Goal: Task Accomplishment & Management: Use online tool/utility

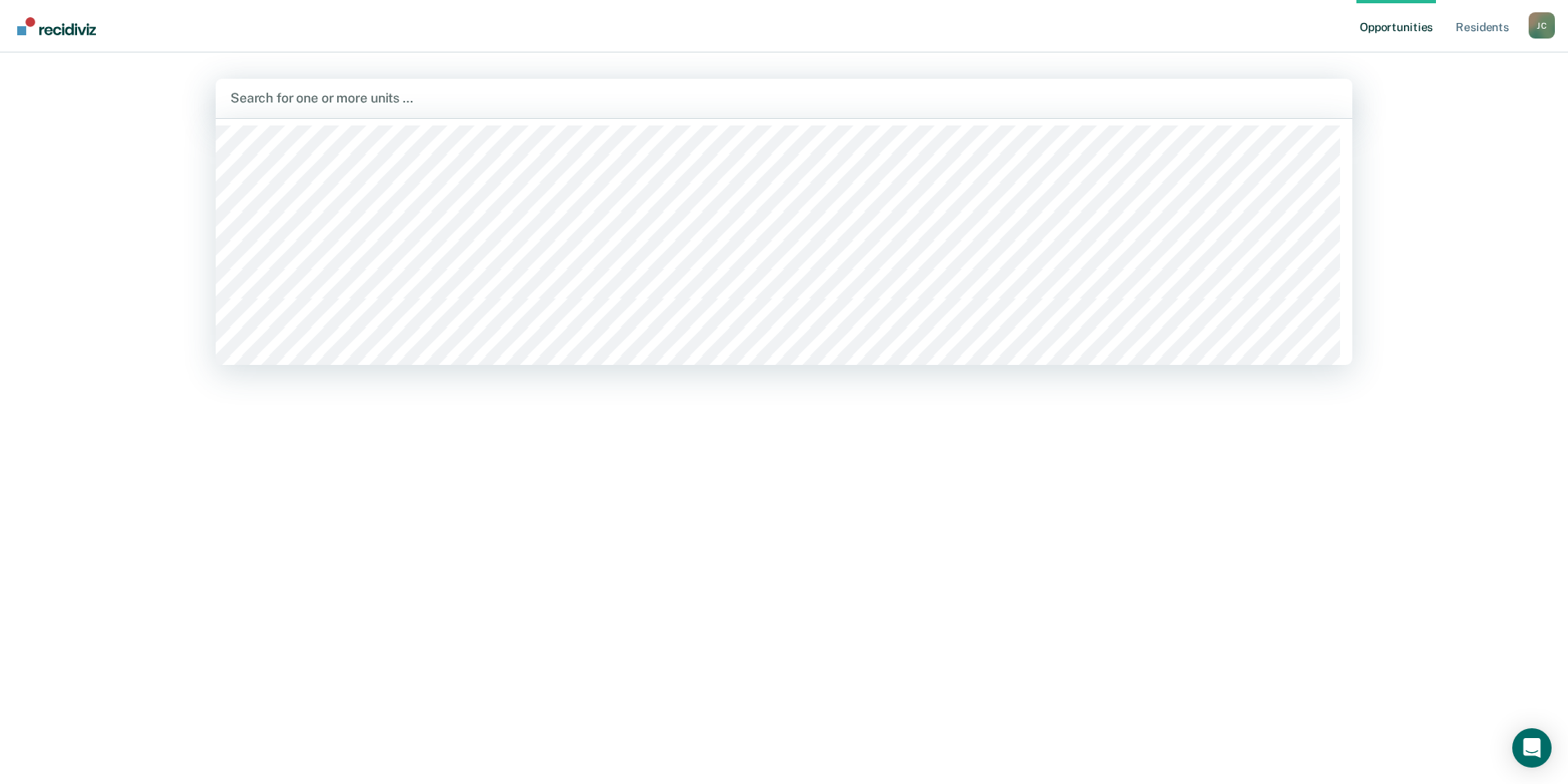
click at [364, 94] on div at bounding box center [784, 98] width 1107 height 19
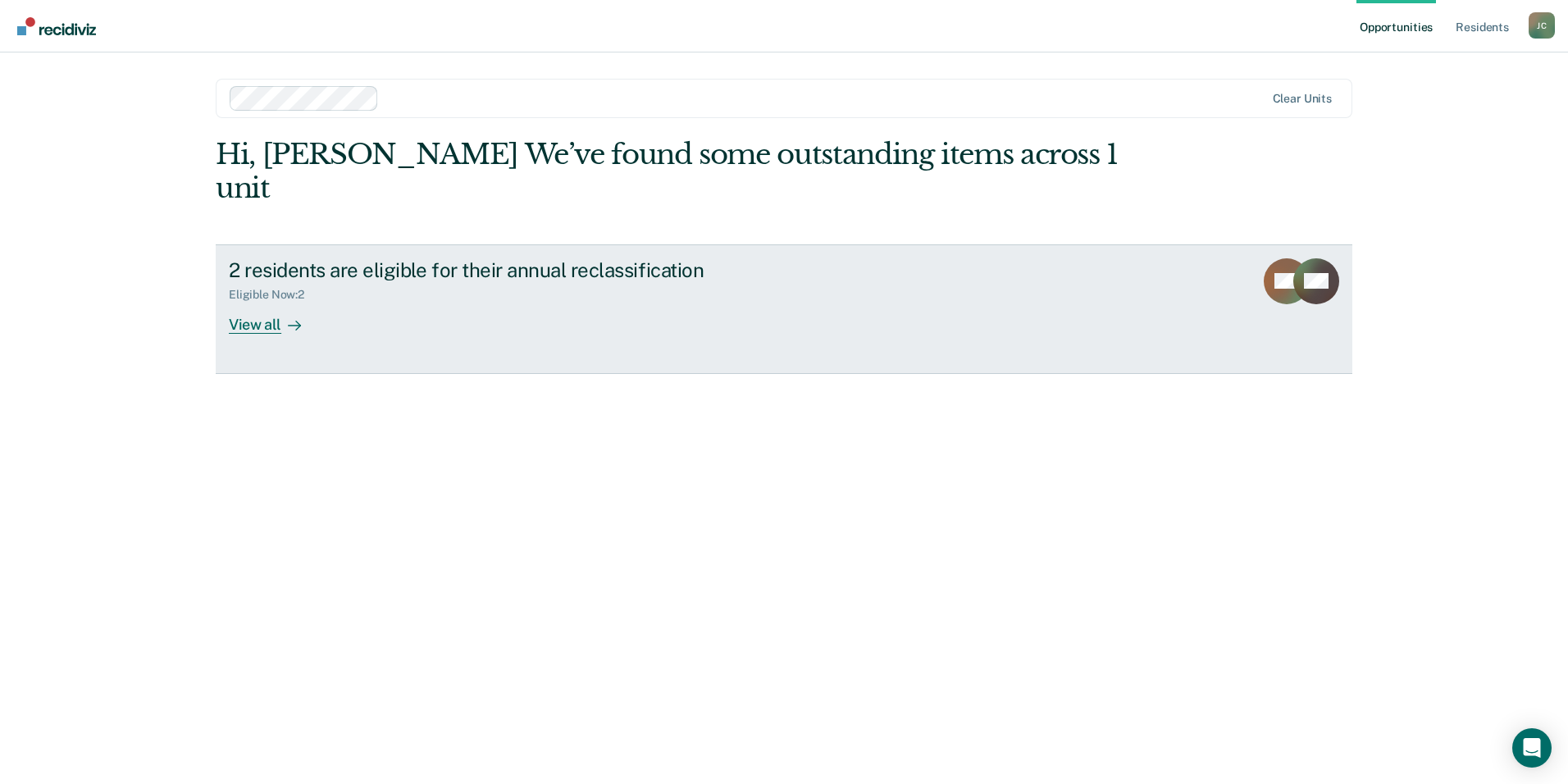
click at [261, 302] on div "View all" at bounding box center [275, 318] width 92 height 32
